Goal: Find specific page/section: Find specific page/section

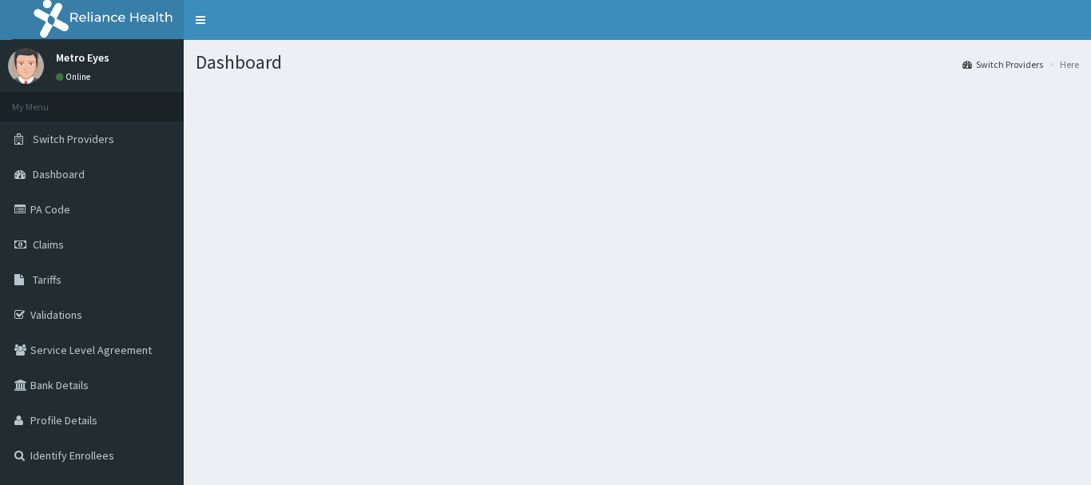
click at [57, 216] on link "PA Code" at bounding box center [92, 209] width 184 height 35
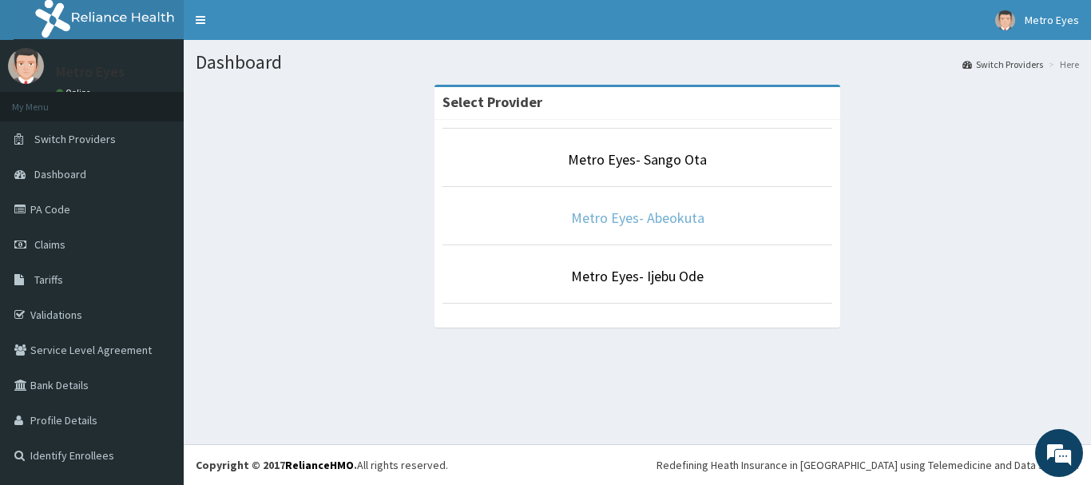
click at [632, 215] on link "Metro Eyes- Abeokuta" at bounding box center [637, 218] width 133 height 18
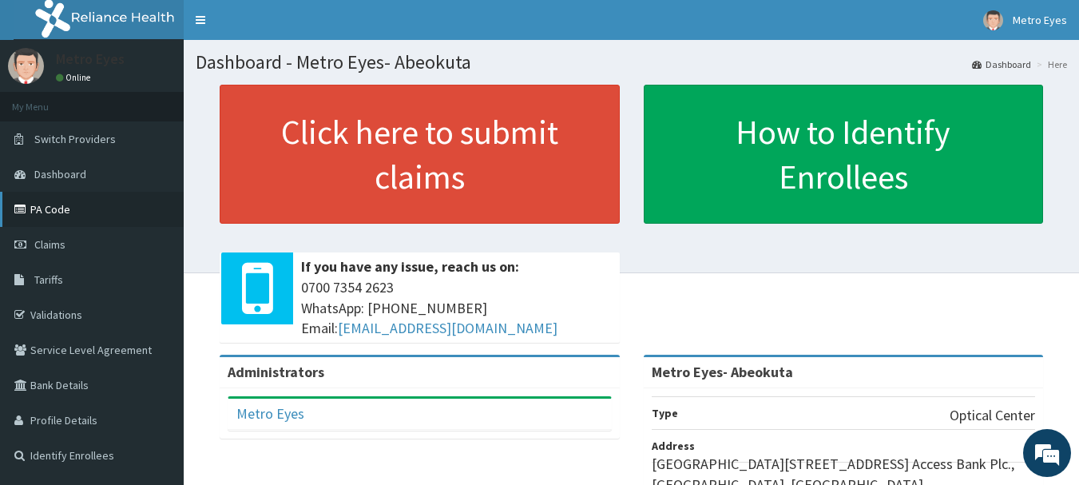
click at [109, 219] on link "PA Code" at bounding box center [92, 209] width 184 height 35
